Goal: Task Accomplishment & Management: Manage account settings

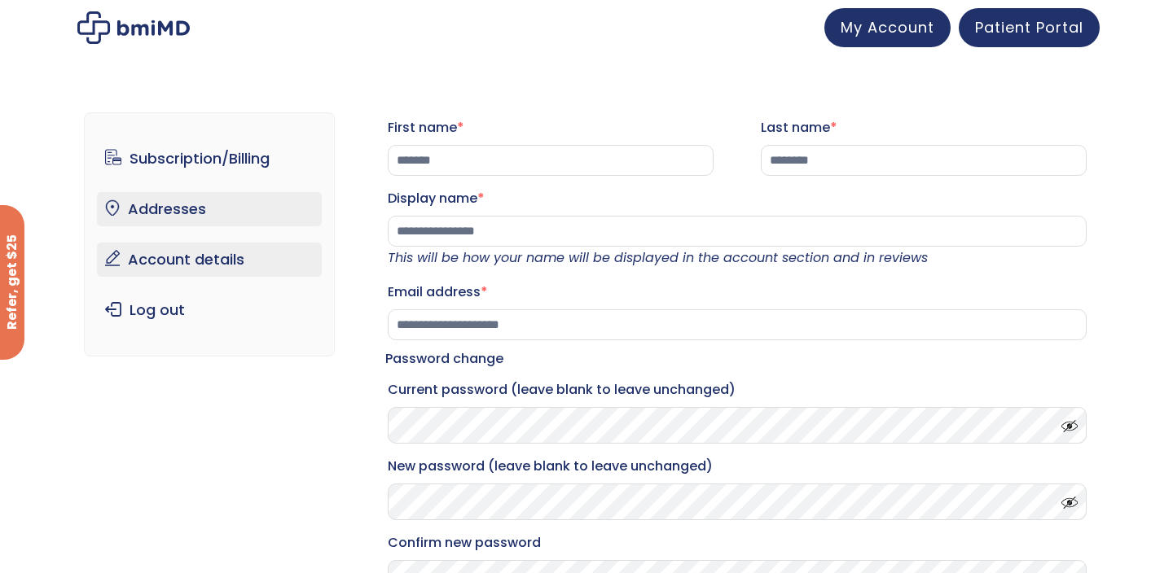
click at [170, 208] on link "Addresses" at bounding box center [210, 209] width 226 height 34
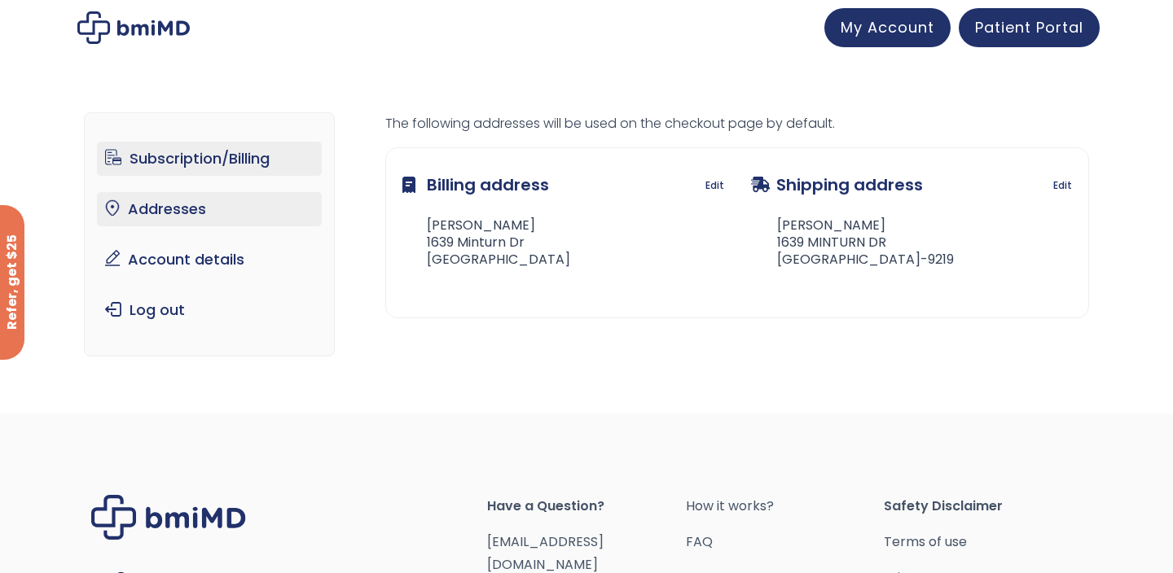
click at [202, 161] on link "Subscription/Billing" at bounding box center [210, 159] width 226 height 34
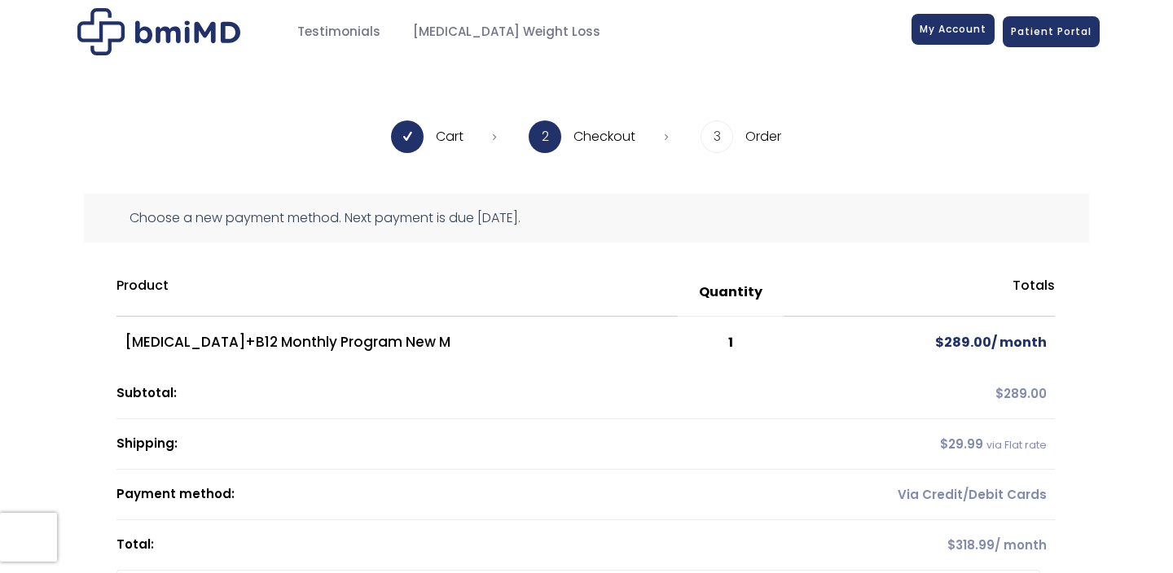
click at [949, 36] on span "My Account" at bounding box center [952, 29] width 67 height 14
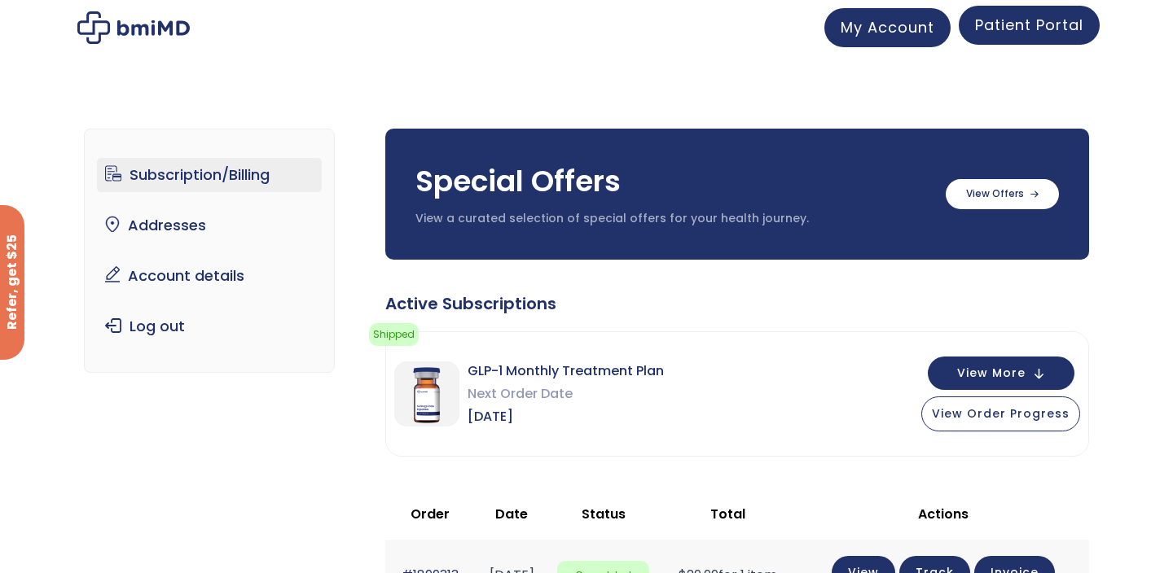
click at [1046, 28] on span "Patient Portal" at bounding box center [1029, 25] width 108 height 20
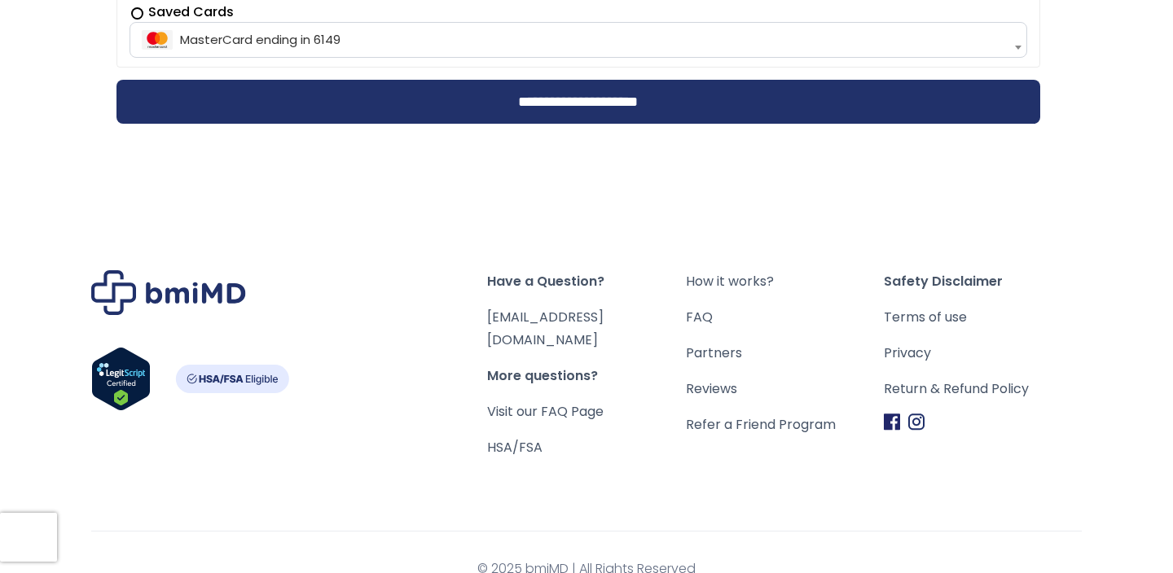
scroll to position [639, 0]
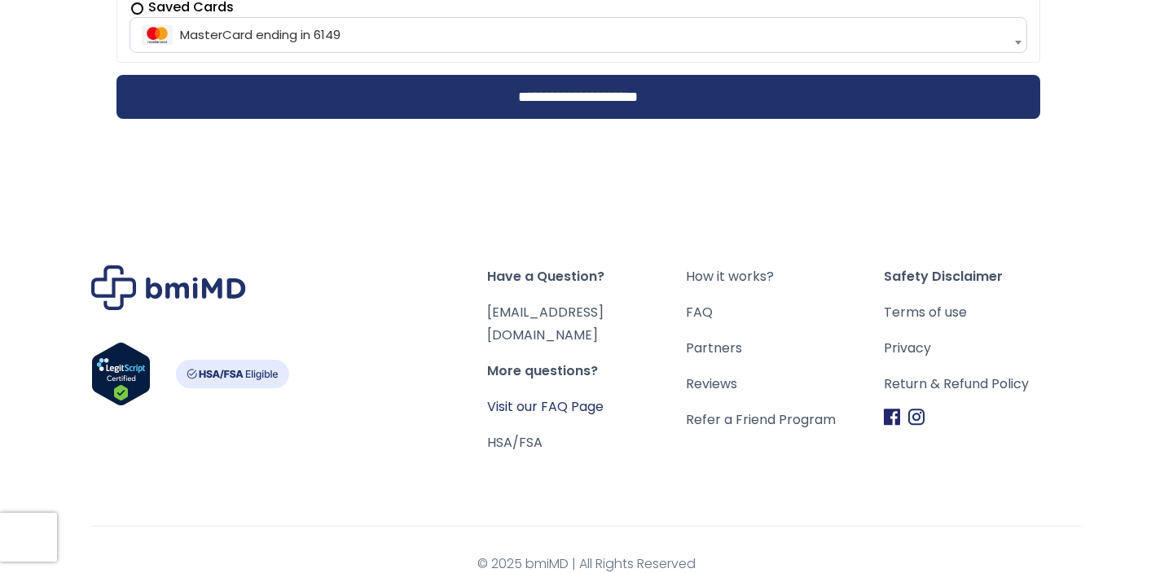
click at [540, 397] on link "Visit our FAQ Page" at bounding box center [545, 406] width 116 height 19
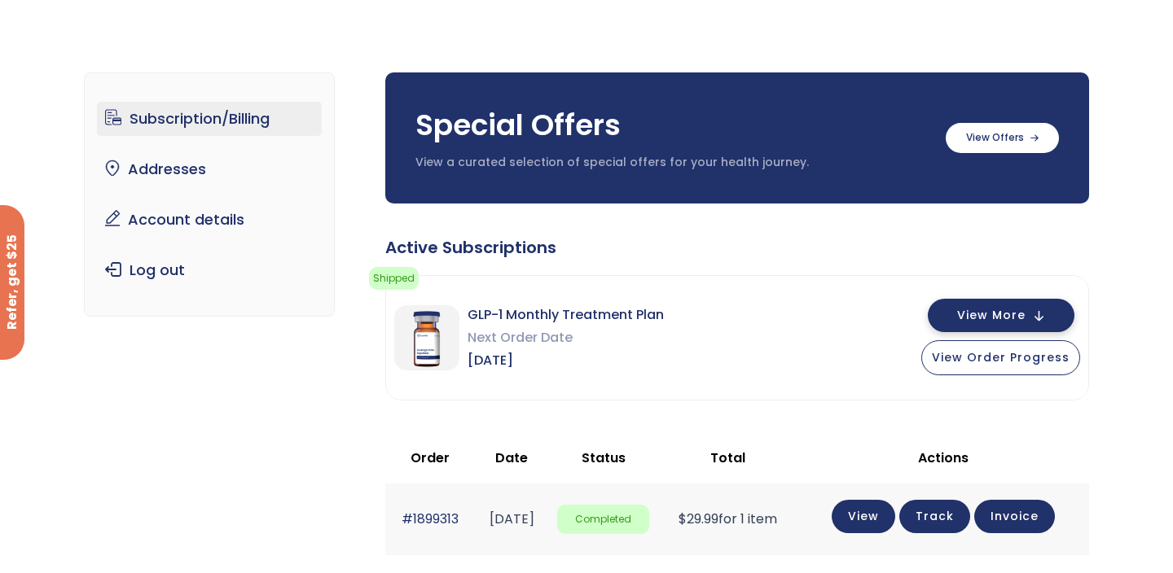
scroll to position [61, 0]
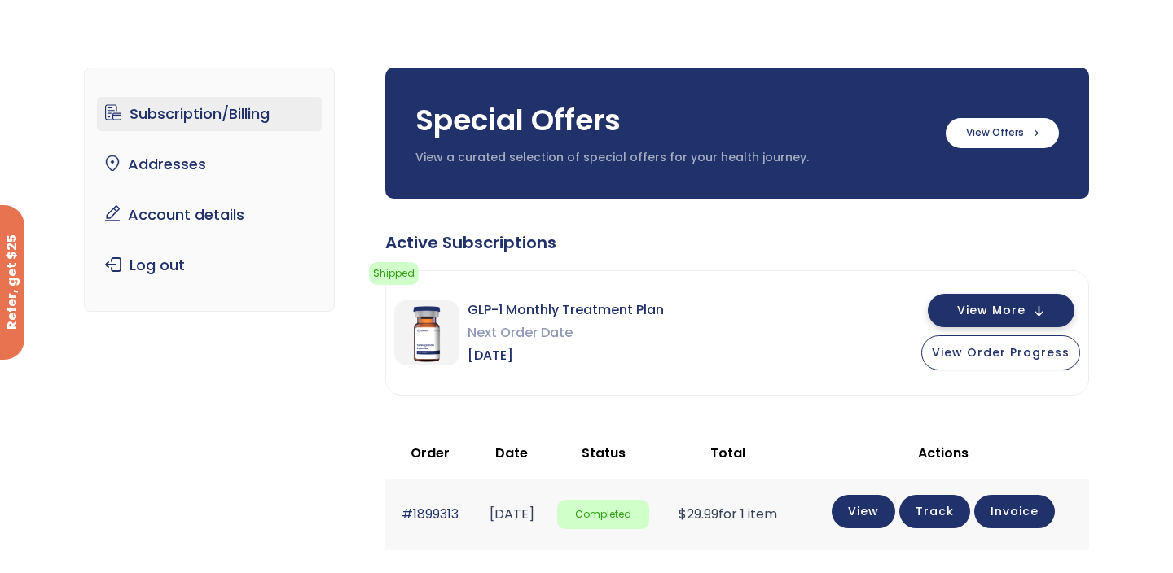
click at [1041, 312] on button "View More" at bounding box center [1000, 310] width 147 height 33
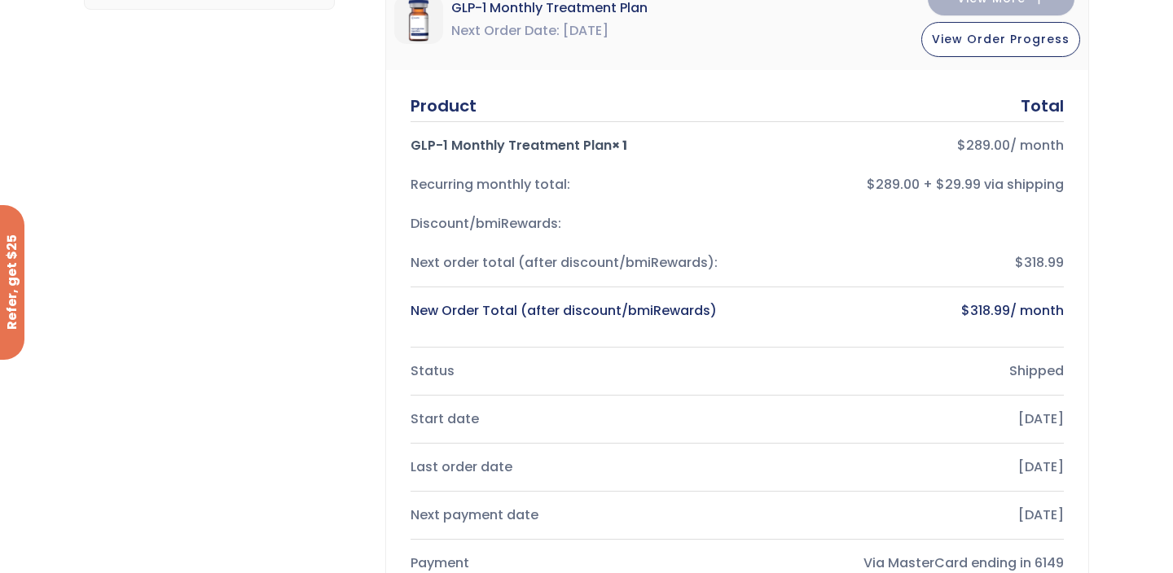
scroll to position [285, 0]
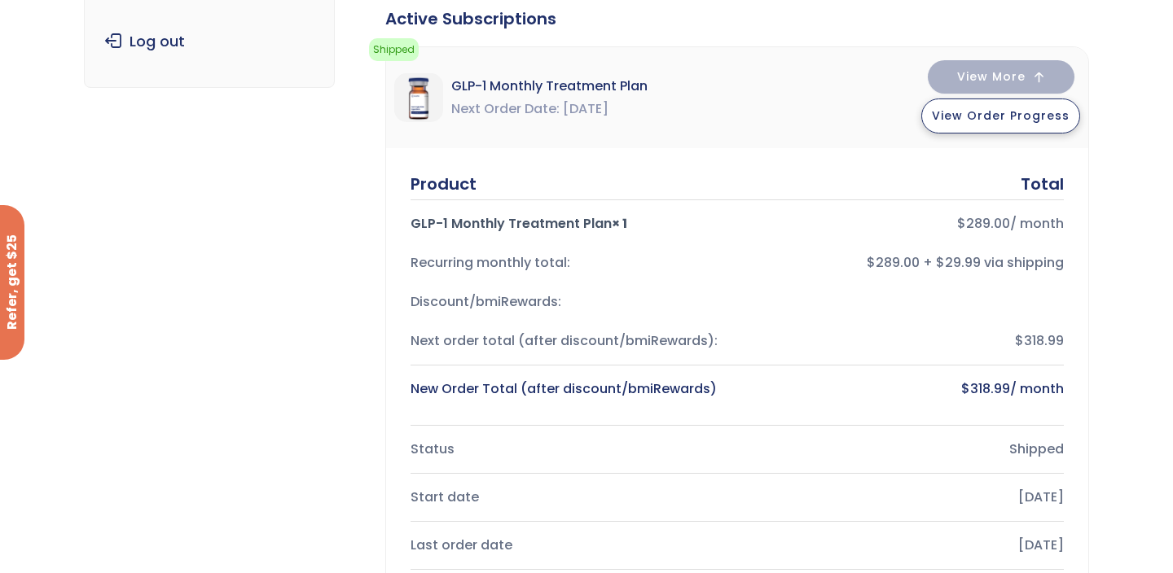
click at [1010, 116] on span "View Order Progress" at bounding box center [1001, 115] width 138 height 16
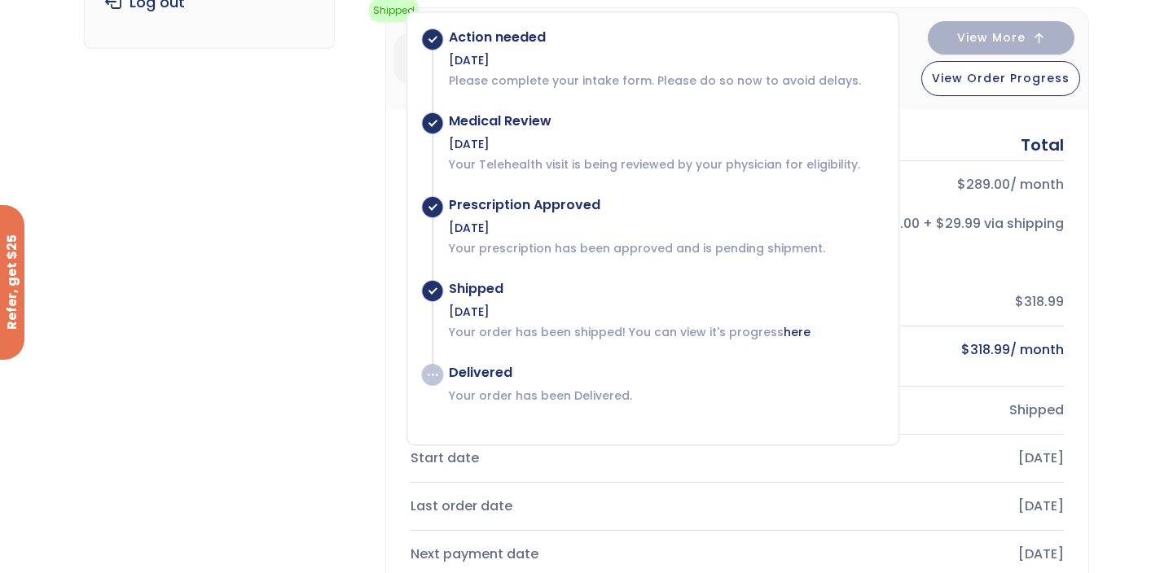
scroll to position [326, 0]
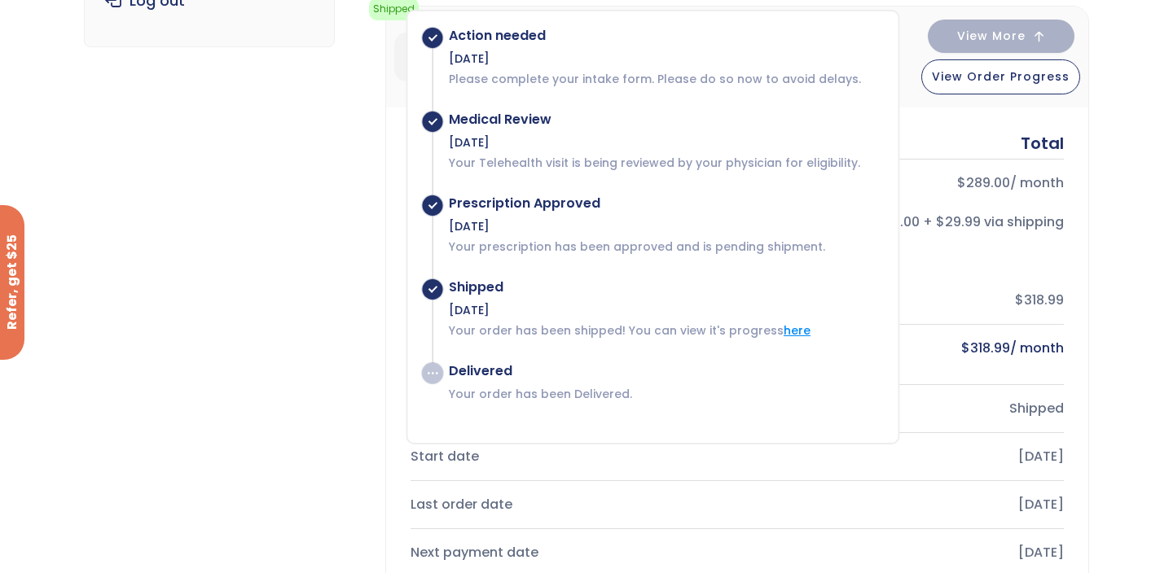
click at [789, 331] on link "here" at bounding box center [796, 330] width 27 height 16
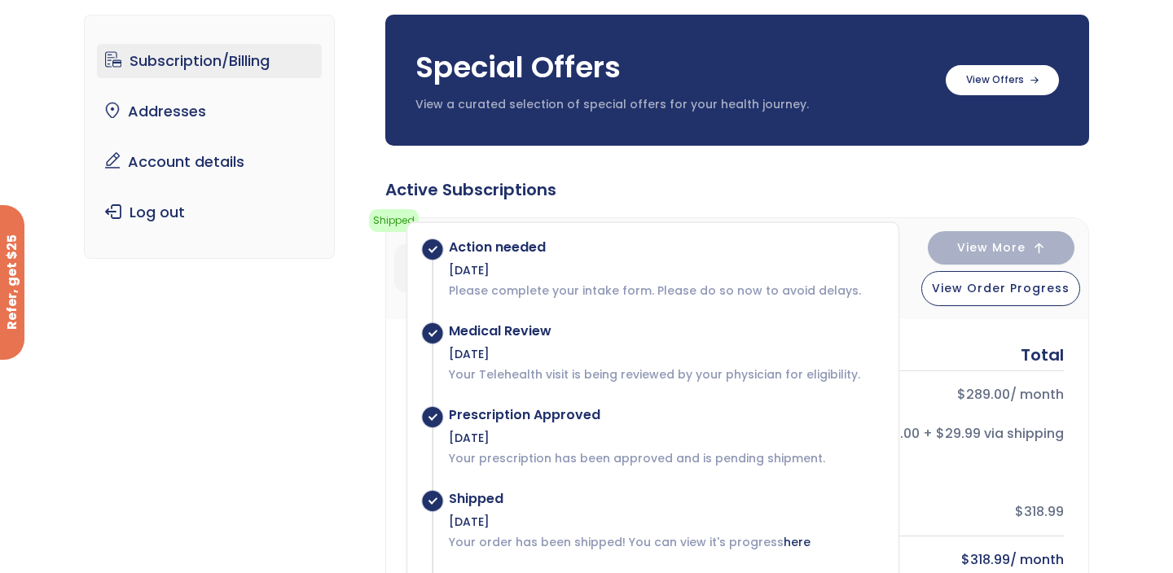
scroll to position [94, 0]
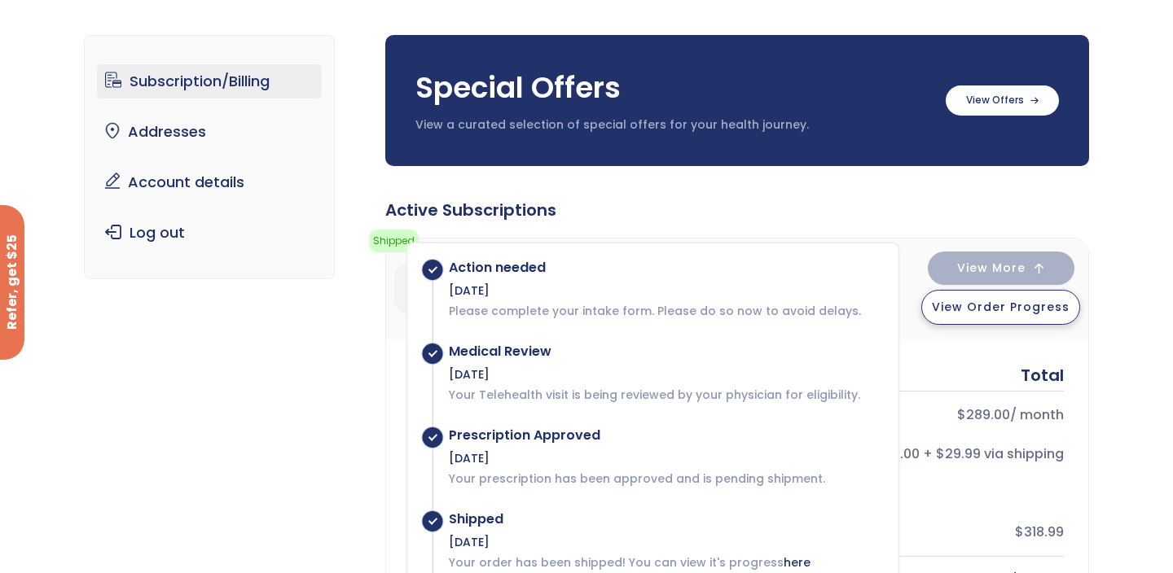
click at [989, 305] on span "View Order Progress" at bounding box center [1001, 307] width 138 height 16
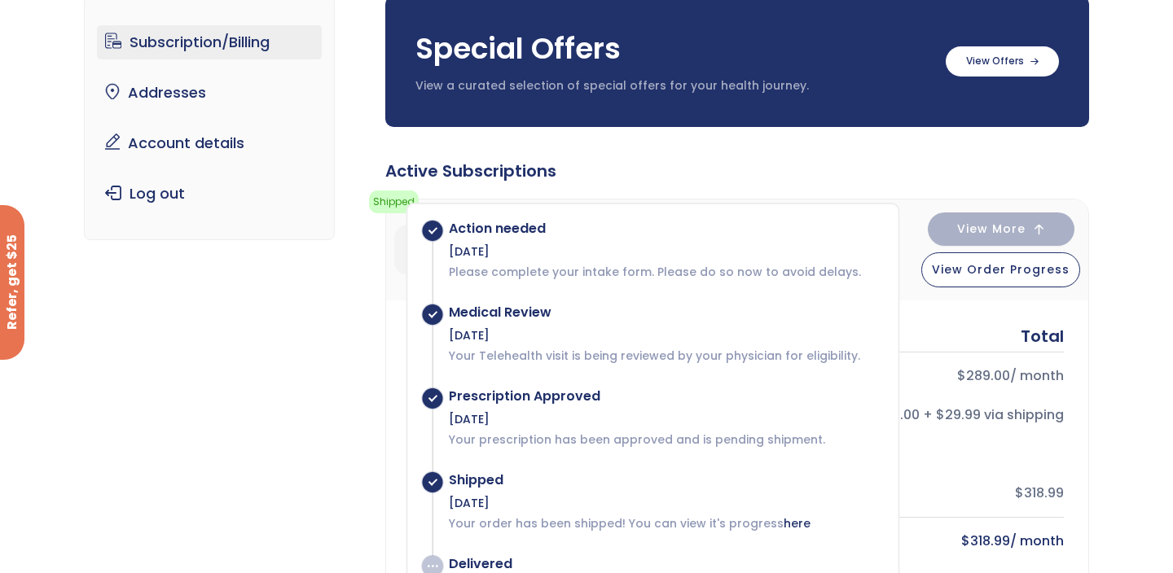
scroll to position [0, 0]
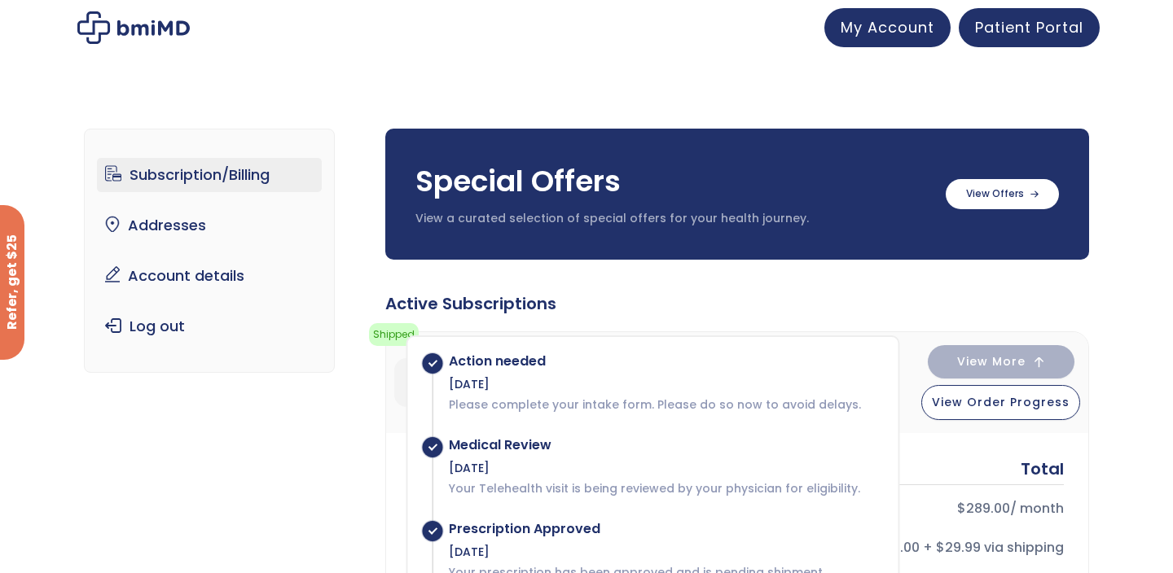
click at [173, 187] on link "Subscription/Billing" at bounding box center [210, 175] width 226 height 34
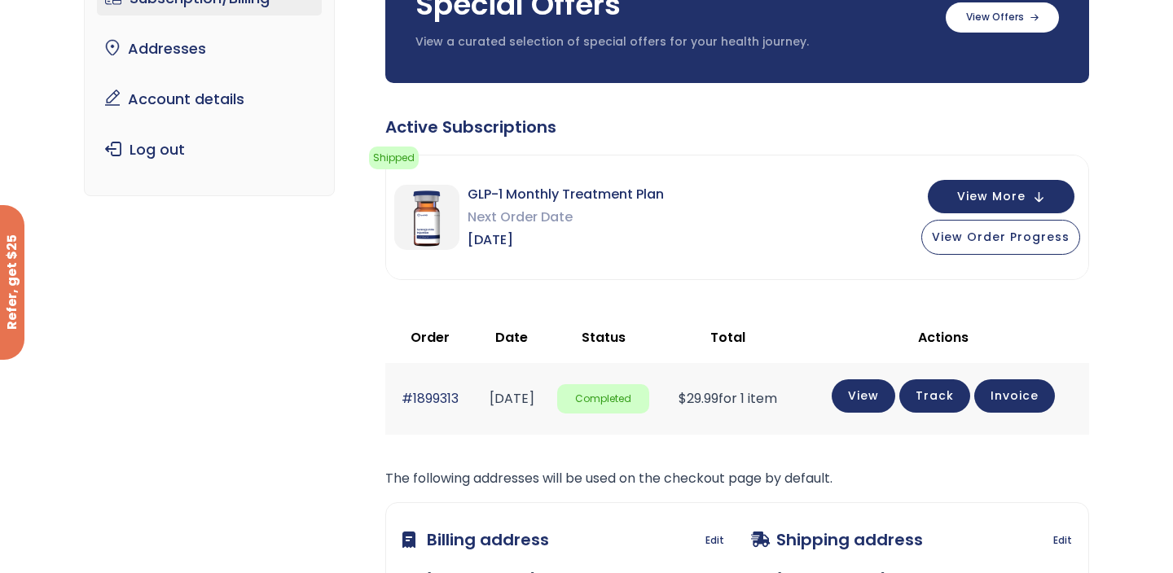
scroll to position [178, 0]
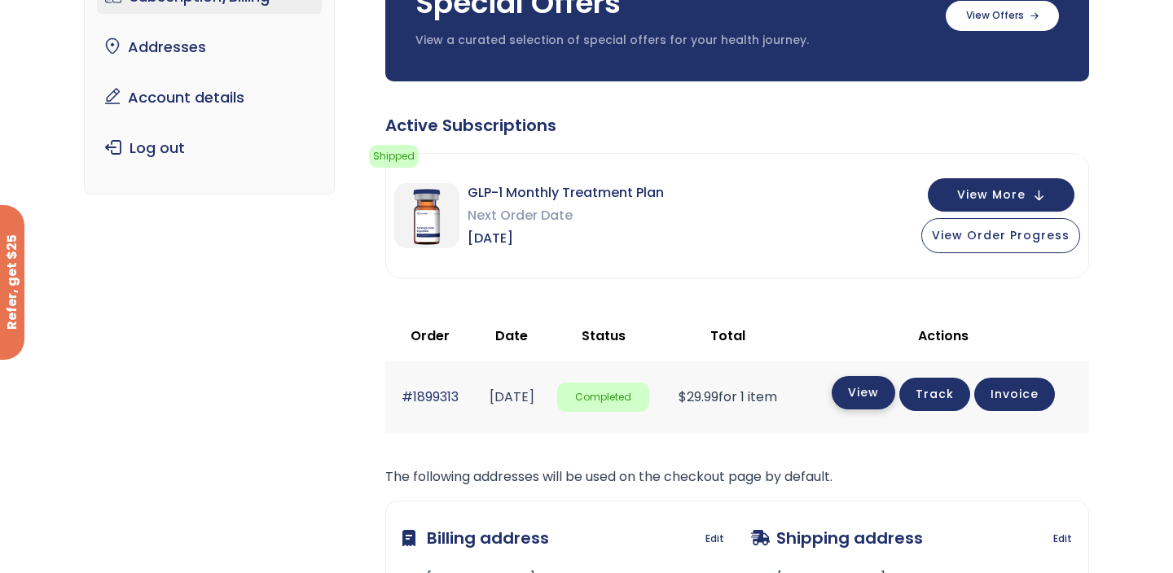
click at [892, 397] on link "View" at bounding box center [863, 392] width 64 height 33
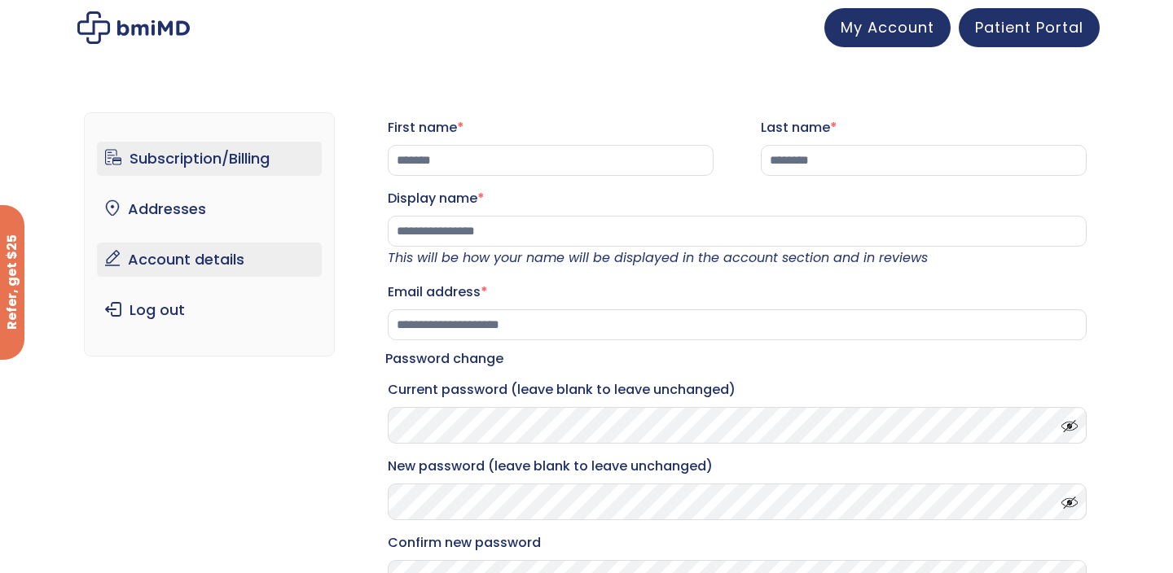
click at [184, 157] on link "Subscription/Billing" at bounding box center [210, 159] width 226 height 34
